Goal: Information Seeking & Learning: Learn about a topic

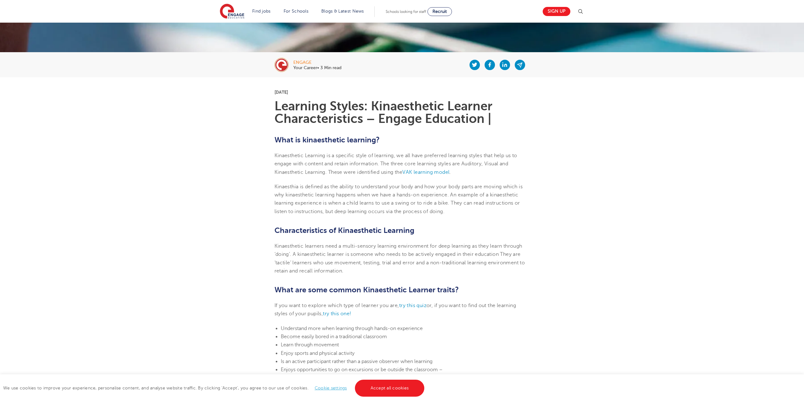
scroll to position [128, 0]
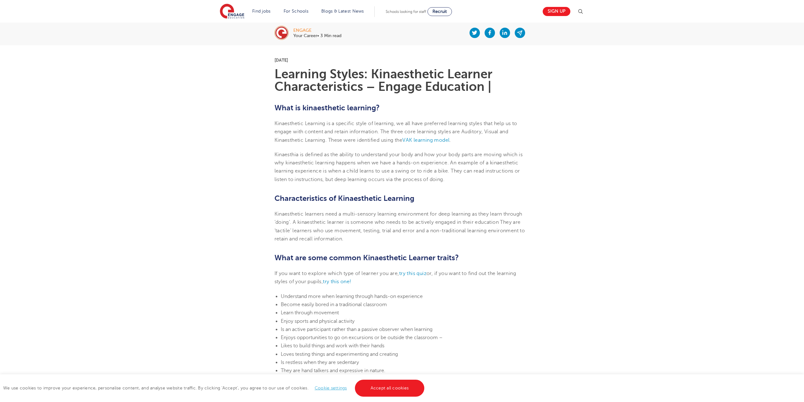
click at [370, 176] on p "Kinaesthia is defined as the ability to understand your body and how your body …" at bounding box center [402, 167] width 255 height 33
click at [338, 177] on span "inaesthetic learning happens when we have a hands-on experience. An example of …" at bounding box center [398, 171] width 246 height 22
click at [504, 140] on p "Kinaesthetic Learning is a specific style of learning, we all have preferred le…" at bounding box center [402, 131] width 255 height 25
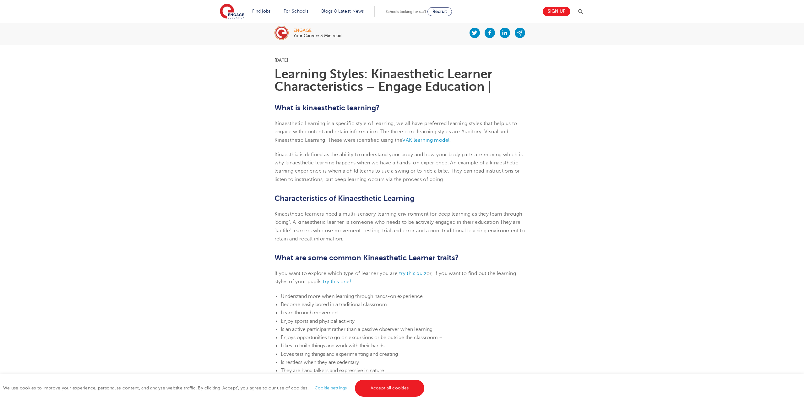
click at [304, 213] on span "Kinaesthetic learners need a multi-sensory learning environment for deep learni…" at bounding box center [400, 226] width 251 height 30
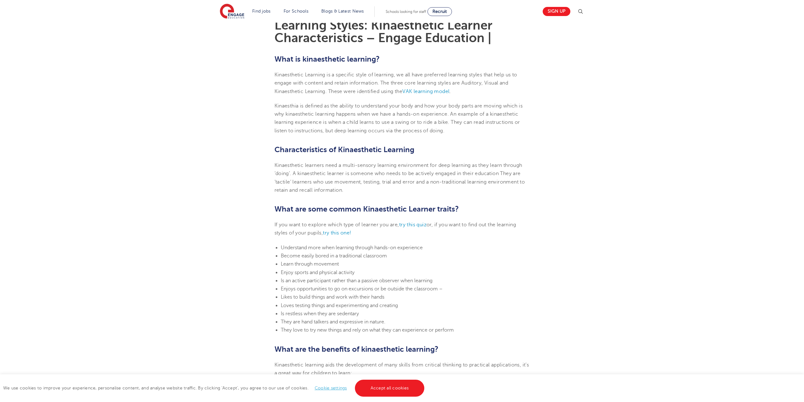
scroll to position [192, 0]
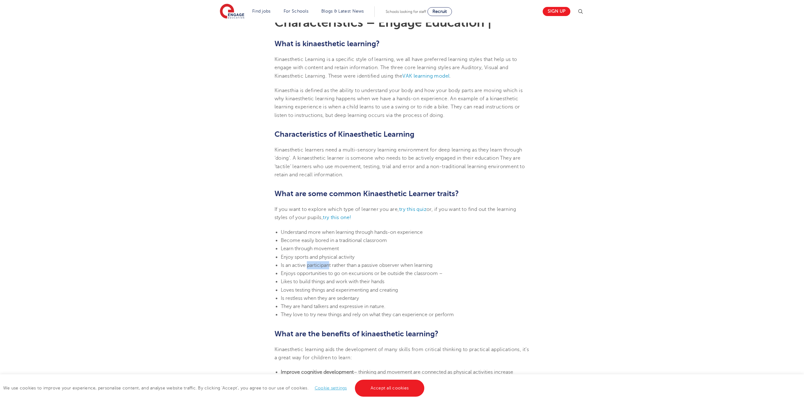
drag, startPoint x: 308, startPoint y: 265, endPoint x: 329, endPoint y: 267, distance: 20.9
click at [329, 267] on span "Is an active participant rather than a passive observer when learning" at bounding box center [357, 265] width 152 height 6
drag, startPoint x: 286, startPoint y: 275, endPoint x: 315, endPoint y: 274, distance: 28.6
click at [315, 274] on span "Enjoys opportunities to go on excursions or be outside the classroom –" at bounding box center [362, 274] width 162 height 6
click at [293, 275] on span "Enjoys opportunities to go on excursions or be outside the classroom –" at bounding box center [362, 274] width 162 height 6
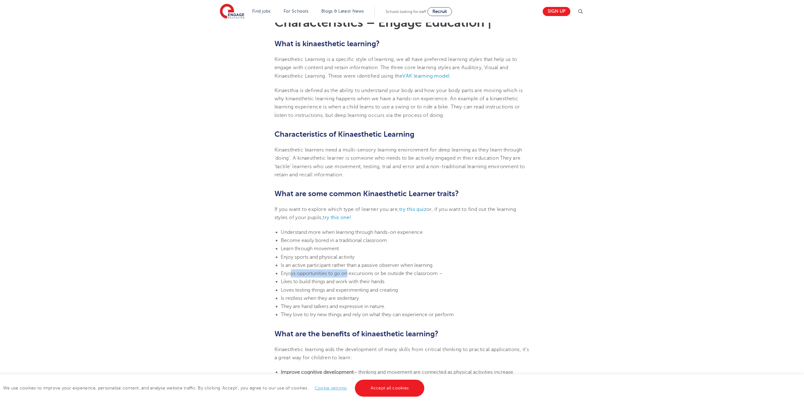
drag, startPoint x: 291, startPoint y: 274, endPoint x: 348, endPoint y: 277, distance: 57.0
click at [348, 276] on span "Enjoys opportunities to go on excursions or be outside the classroom –" at bounding box center [362, 274] width 162 height 6
drag, startPoint x: 287, startPoint y: 284, endPoint x: 338, endPoint y: 288, distance: 51.4
click at [338, 286] on li "Likes to build things and work with their hands" at bounding box center [405, 281] width 249 height 8
drag, startPoint x: 289, startPoint y: 293, endPoint x: 334, endPoint y: 295, distance: 44.3
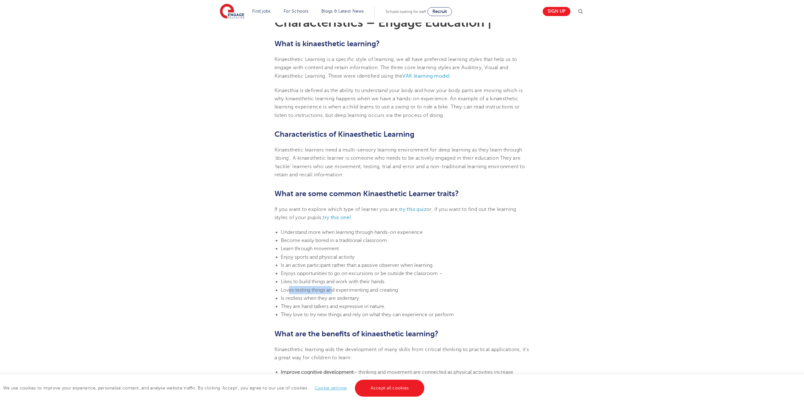
click at [334, 293] on span "Loves testing things and experimenting and creating" at bounding box center [339, 290] width 117 height 6
click at [282, 300] on span "Is restless when they are sedentary" at bounding box center [320, 298] width 78 height 6
drag, startPoint x: 286, startPoint y: 308, endPoint x: 384, endPoint y: 312, distance: 98.1
click at [384, 309] on span "They are hand talkers and expressive in nature." at bounding box center [333, 307] width 105 height 6
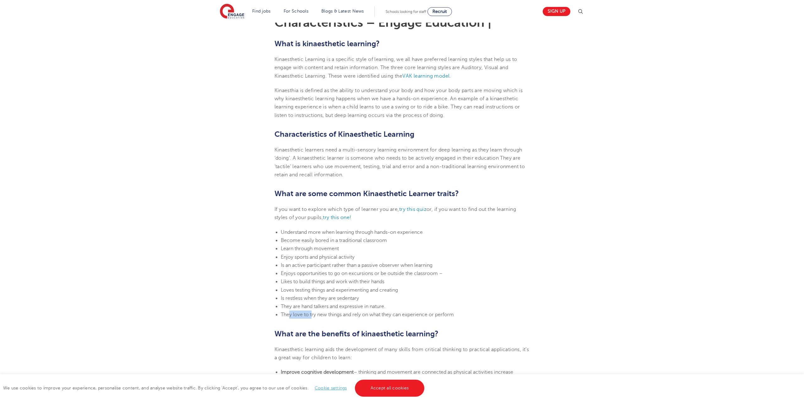
drag, startPoint x: 289, startPoint y: 318, endPoint x: 314, endPoint y: 320, distance: 25.5
click at [312, 317] on span "They love to try new things and rely on what they can experience or perform" at bounding box center [367, 315] width 173 height 6
drag, startPoint x: 337, startPoint y: 313, endPoint x: 373, endPoint y: 313, distance: 35.8
click at [376, 317] on ul "Understand more when learning through hands-on experience Become easily bored i…" at bounding box center [402, 273] width 255 height 91
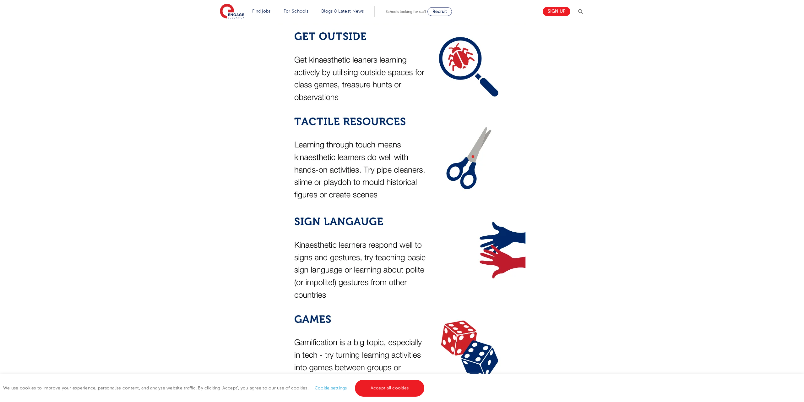
scroll to position [994, 0]
